Goal: Task Accomplishment & Management: Manage account settings

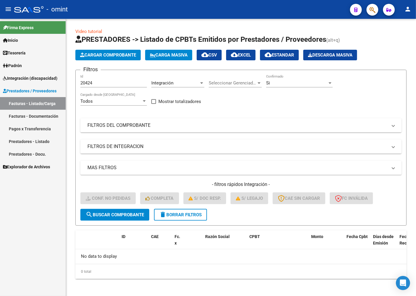
click at [33, 102] on link "Facturas - Listado/Carga" at bounding box center [33, 103] width 66 height 13
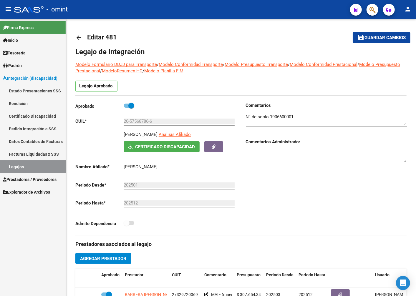
scroll to position [131, 0]
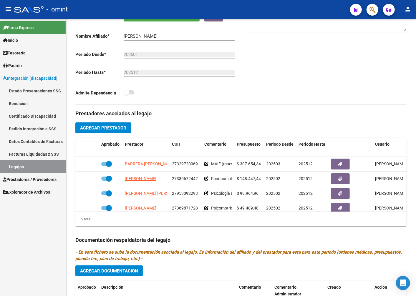
click at [33, 167] on link "Legajos" at bounding box center [33, 166] width 66 height 13
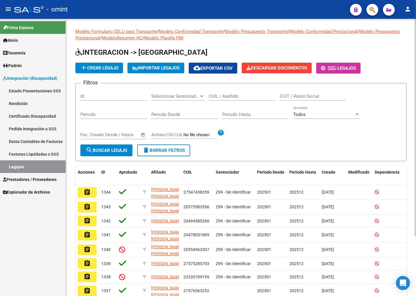
click at [249, 96] on input "CUIL / Apellido" at bounding box center [241, 96] width 66 height 5
click at [116, 149] on span "search Buscar Legajo" at bounding box center [106, 150] width 41 height 5
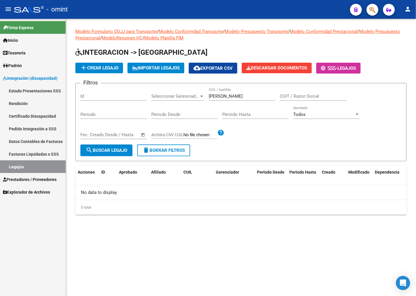
click at [245, 96] on input "[PERSON_NAME]" at bounding box center [241, 96] width 66 height 5
type input "[PERSON_NAME]"
click at [94, 151] on span "search Buscar Legajo" at bounding box center [106, 150] width 41 height 5
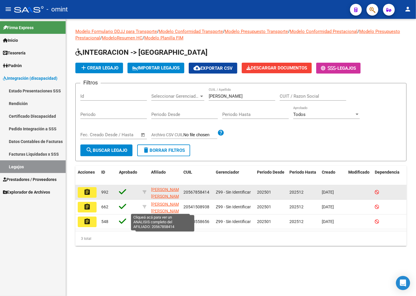
scroll to position [14, 0]
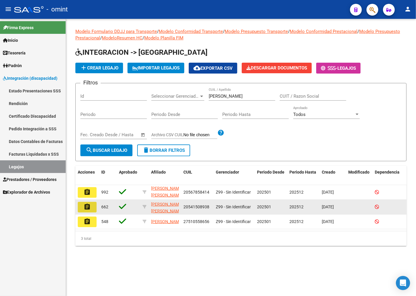
click at [88, 205] on mat-icon "assignment" at bounding box center [87, 206] width 7 height 7
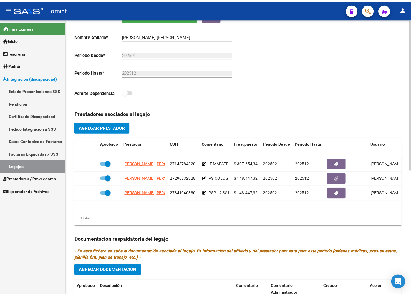
scroll to position [163, 0]
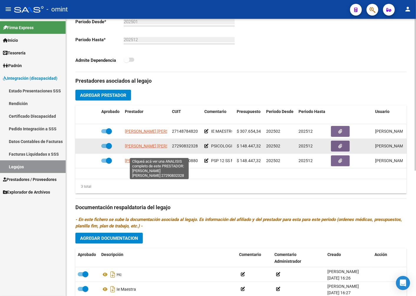
click at [151, 148] on span "[PERSON_NAME] [PERSON_NAME]" at bounding box center [157, 146] width 64 height 5
type textarea "27290832328"
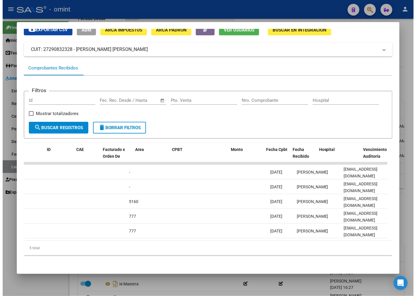
scroll to position [0, 0]
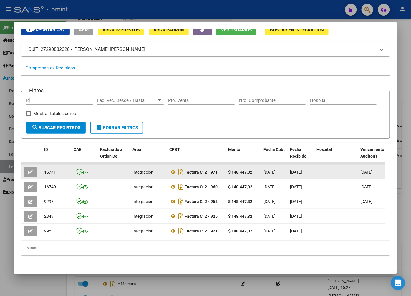
click at [30, 172] on button "button" at bounding box center [31, 172] width 14 height 11
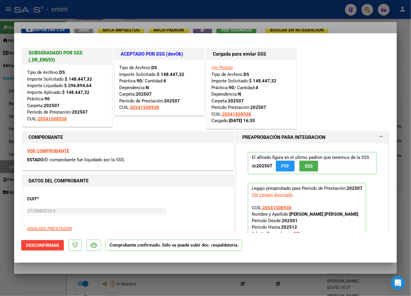
click at [132, 16] on div at bounding box center [205, 148] width 411 height 296
type input "$ 0,00"
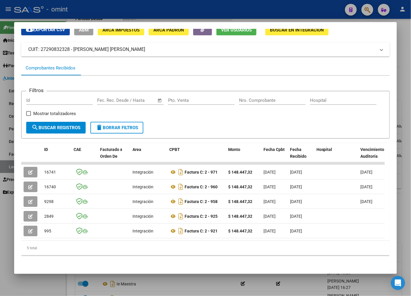
click at [130, 12] on div at bounding box center [205, 148] width 411 height 296
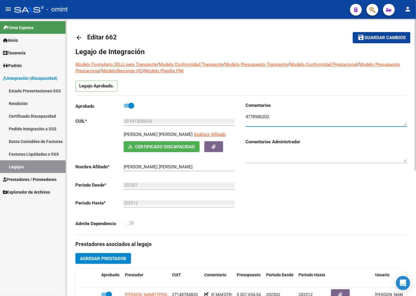
click at [262, 116] on textarea at bounding box center [326, 120] width 161 height 12
click at [380, 36] on span "Guardar cambios" at bounding box center [384, 37] width 41 height 5
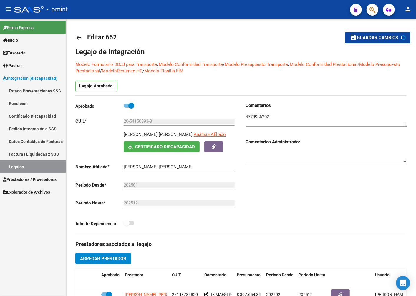
click at [32, 169] on link "Legajos" at bounding box center [33, 166] width 66 height 13
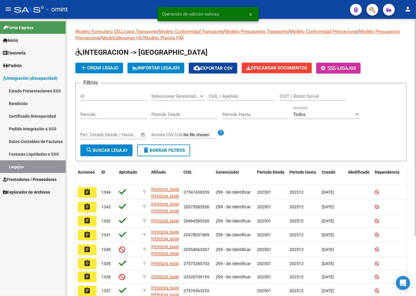
click at [241, 99] on div "CUIL / Apellido" at bounding box center [241, 94] width 66 height 13
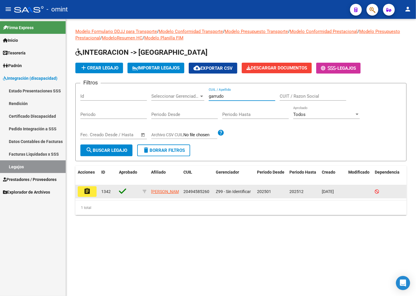
type input "garrudo"
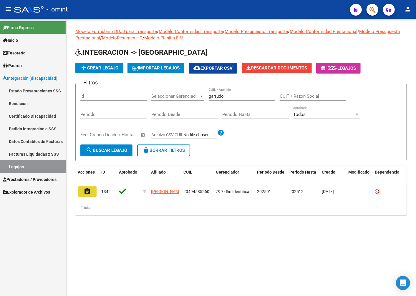
drag, startPoint x: 84, startPoint y: 192, endPoint x: 90, endPoint y: 192, distance: 6.2
click at [84, 192] on mat-icon "assignment" at bounding box center [87, 191] width 7 height 7
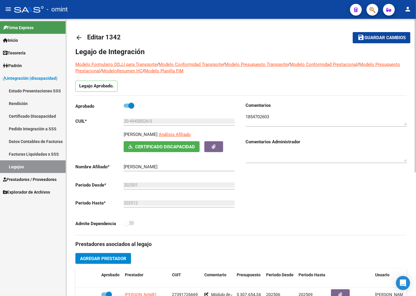
scroll to position [98, 0]
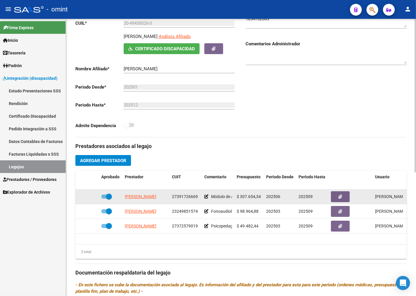
click at [146, 193] on datatable-body-cell "[PERSON_NAME]" at bounding box center [145, 196] width 47 height 14
click at [145, 196] on span "[PERSON_NAME]" at bounding box center [140, 196] width 31 height 5
type textarea "27391726669"
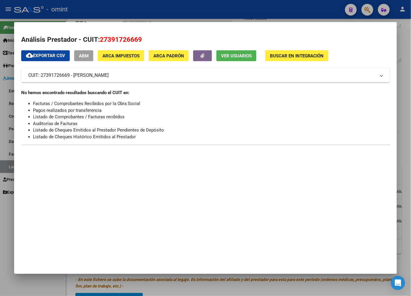
click at [144, 16] on div at bounding box center [205, 148] width 411 height 296
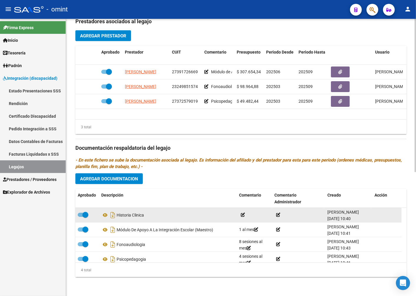
scroll to position [27, 0]
